Goal: Transaction & Acquisition: Purchase product/service

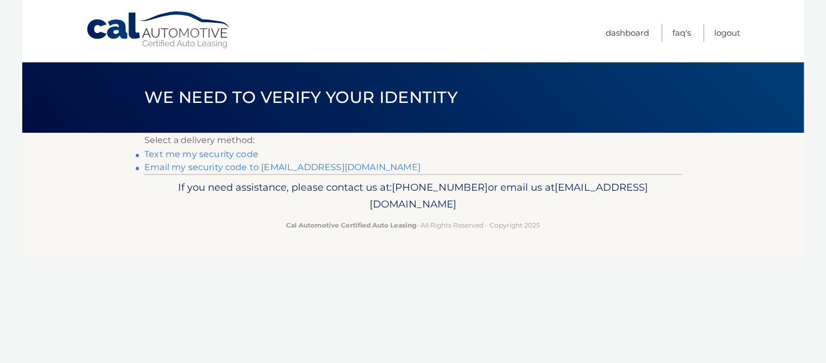
click at [214, 168] on link "Email my security code to [EMAIL_ADDRESS][DOMAIN_NAME]" at bounding box center [282, 167] width 276 height 10
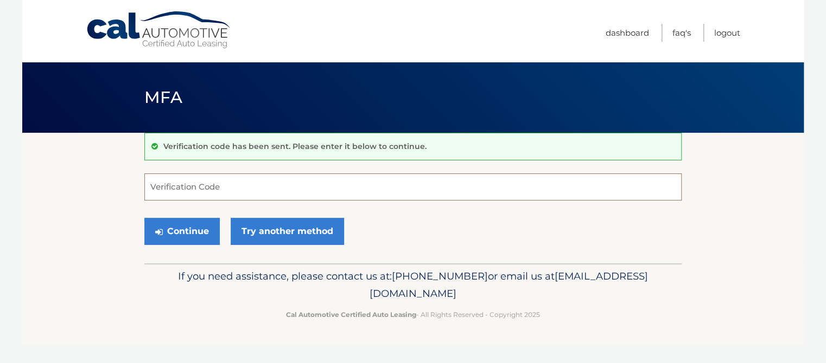
click at [227, 187] on input "Verification Code" at bounding box center [412, 187] width 537 height 27
click at [304, 188] on input "Verification Code" at bounding box center [412, 187] width 537 height 27
type input "300353"
click at [144, 218] on button "Continue" at bounding box center [181, 231] width 75 height 27
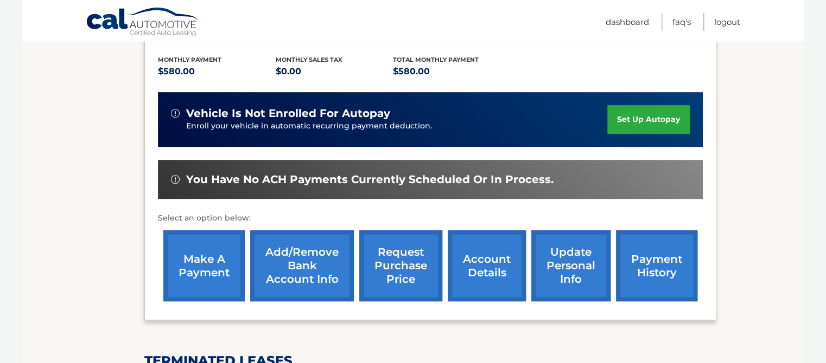
scroll to position [229, 0]
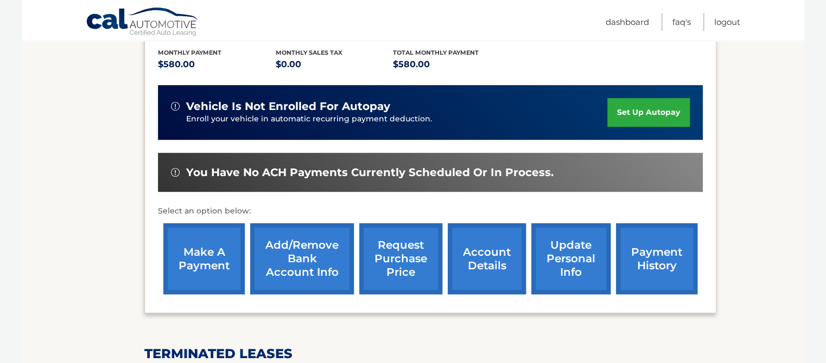
click at [218, 289] on link "make a payment" at bounding box center [203, 258] width 81 height 71
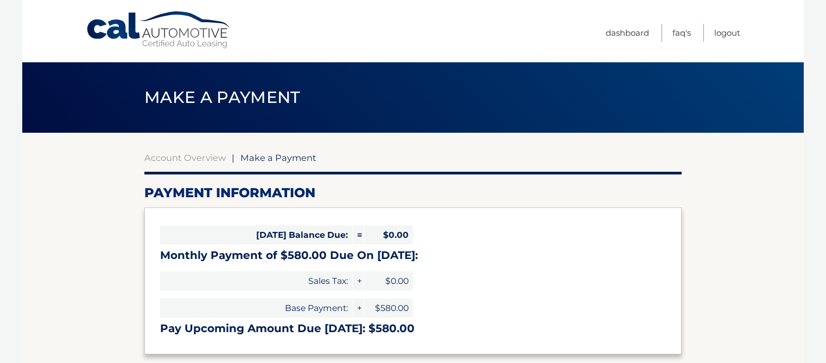
select select "MzZlNDAzNzgtNWMyNC00MWUyLWJmNjctZjJmMjllOGM4ZDQ3"
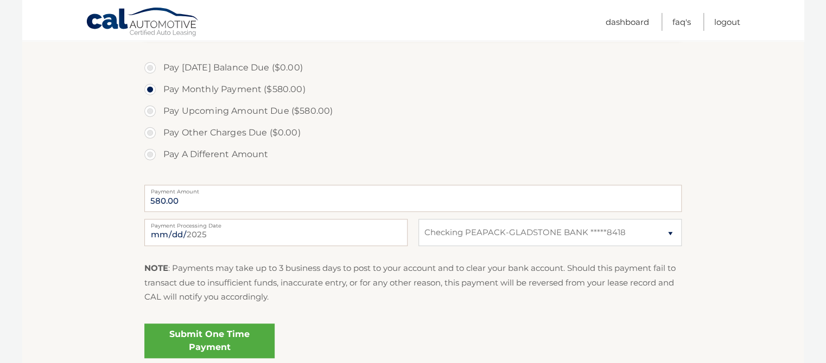
scroll to position [343, 0]
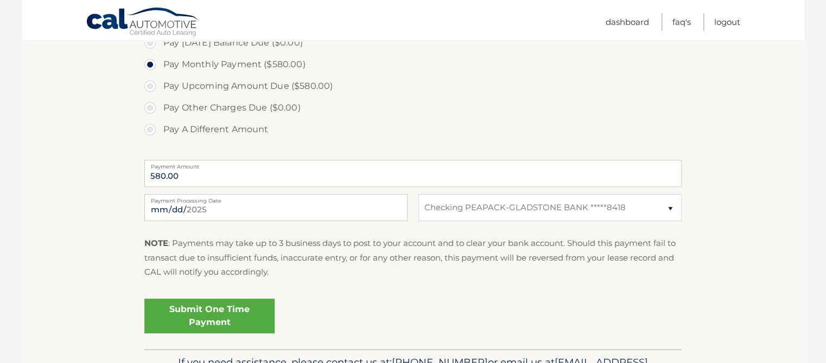
click at [218, 307] on link "Submit One Time Payment" at bounding box center [209, 316] width 130 height 35
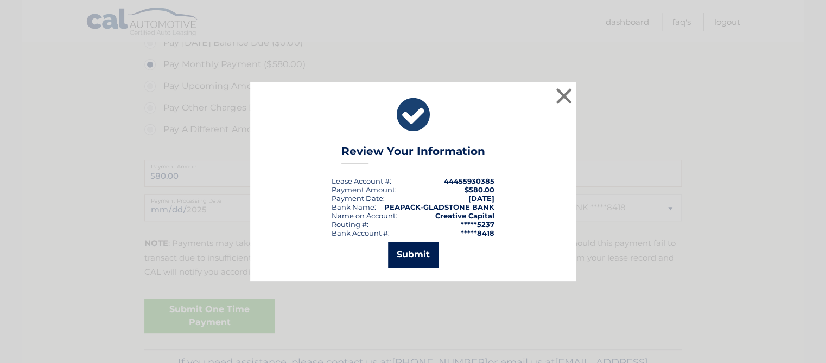
click at [416, 252] on button "Submit" at bounding box center [413, 255] width 50 height 26
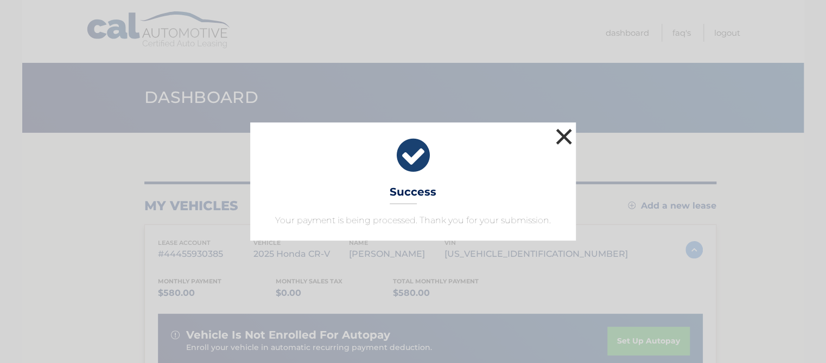
click at [561, 132] on button "×" at bounding box center [564, 137] width 22 height 22
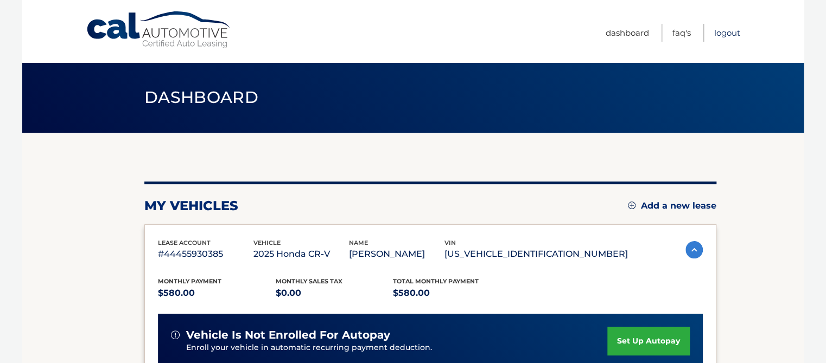
click at [730, 33] on link "Logout" at bounding box center [727, 33] width 26 height 18
